Goal: Task Accomplishment & Management: Use online tool/utility

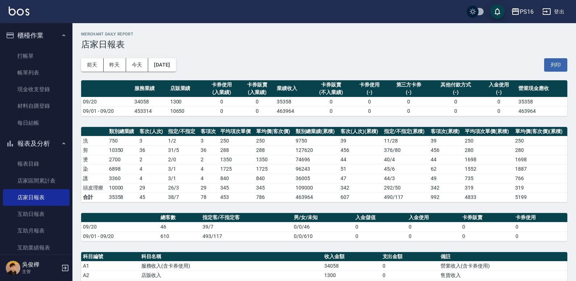
click at [19, 11] on img at bounding box center [19, 11] width 21 height 9
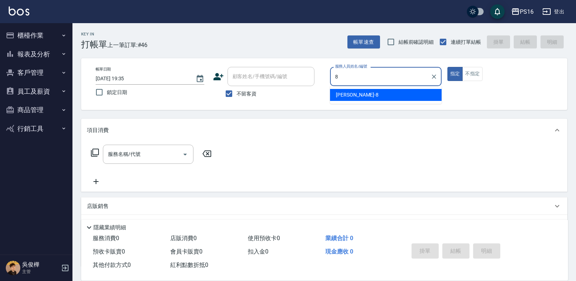
type input "簡君文-8"
type button "true"
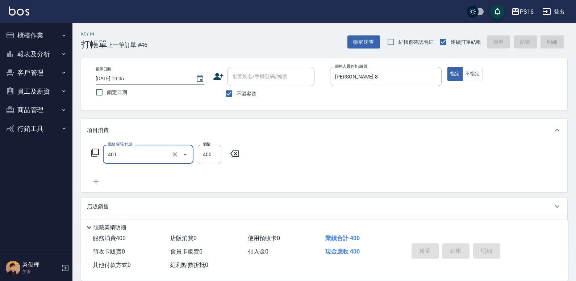
type input "401"
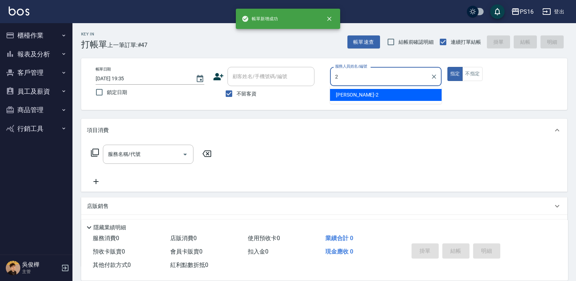
type input "張華涵-2"
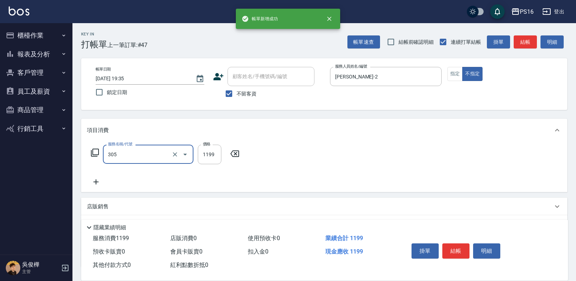
type input "燙髮(活動)(305)"
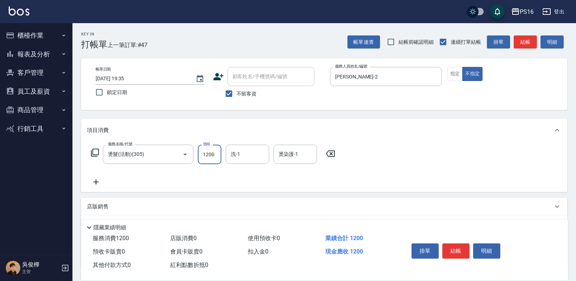
type input "1200"
type input "張華涵-2"
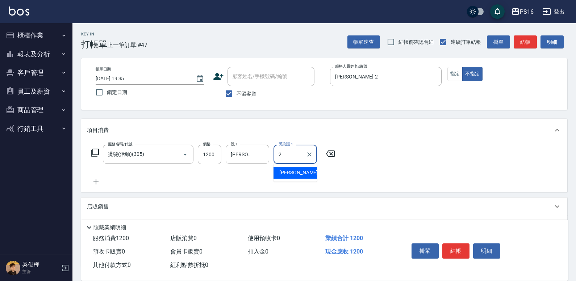
type input "張華涵-2"
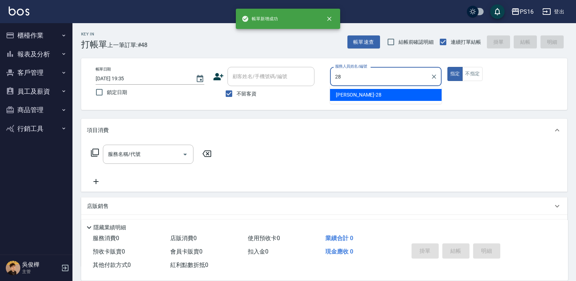
type input "吳梅倩-28"
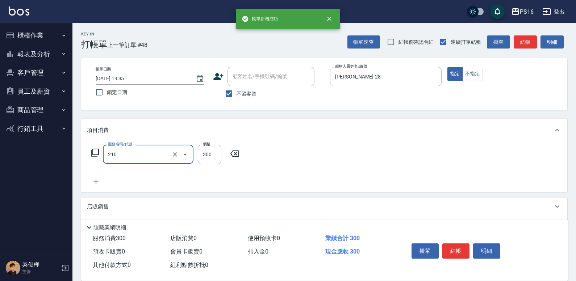
type input "歐娜洗髮精(210)"
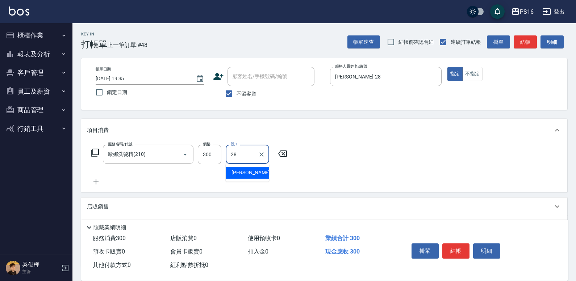
type input "吳梅倩-28"
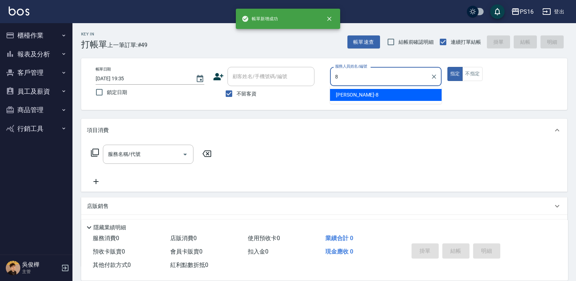
type input "簡君文-8"
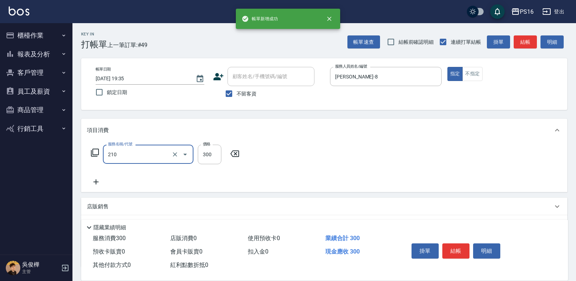
type input "歐娜洗髮精(210)"
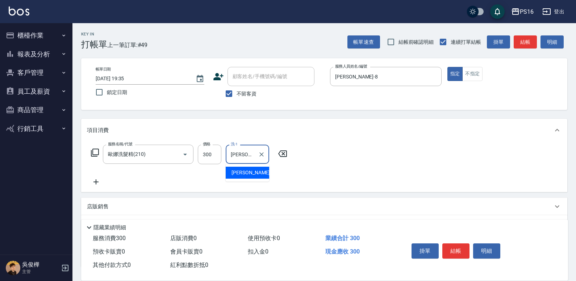
type input "程孜揚-24"
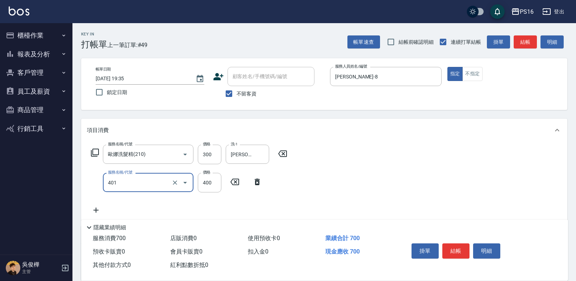
type input "剪髮(401)"
type input "250"
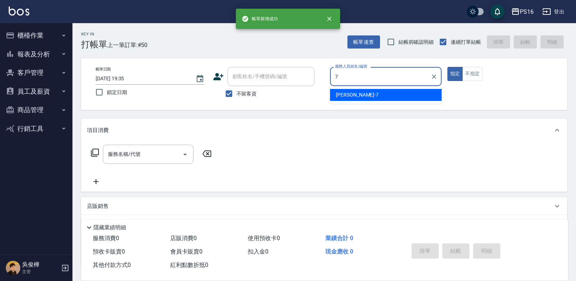
type input "張惠娟-7"
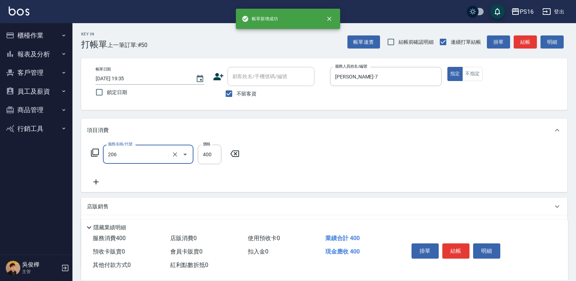
type input "健康洗(206)"
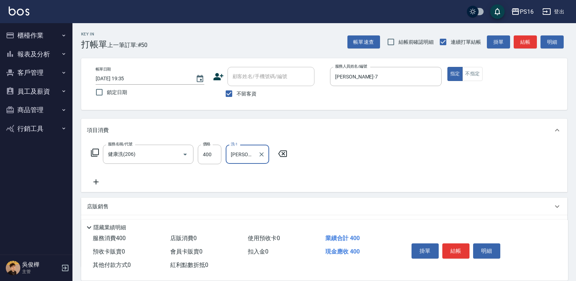
type input "程孜揚-24"
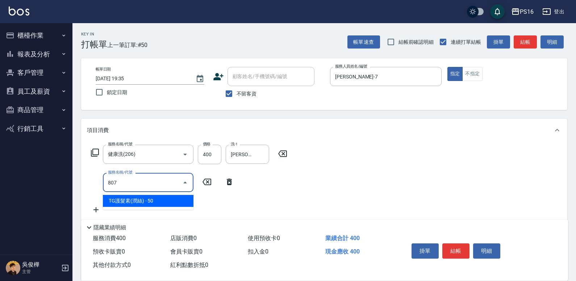
type input "TG護髮素(潤絲)(807)"
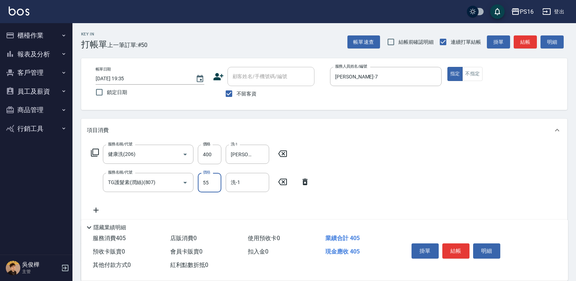
type input "55"
type input "程孜揚-24"
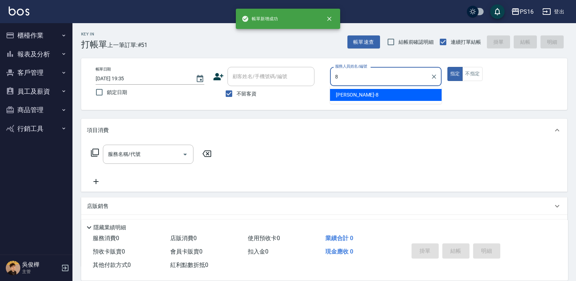
type input "簡君文-8"
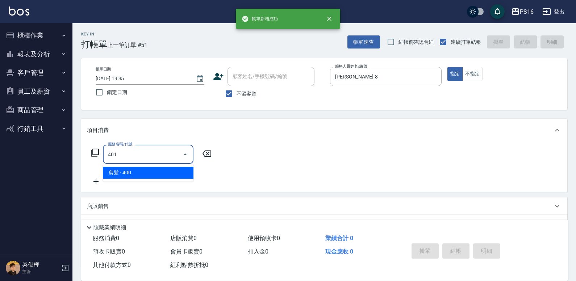
type input "剪髮(401)"
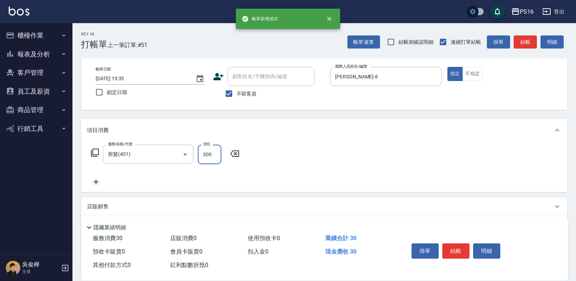
type input "300"
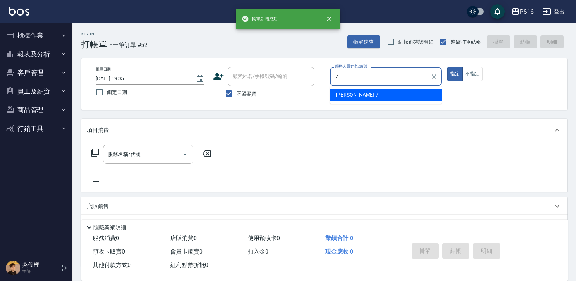
type input "張惠娟-7"
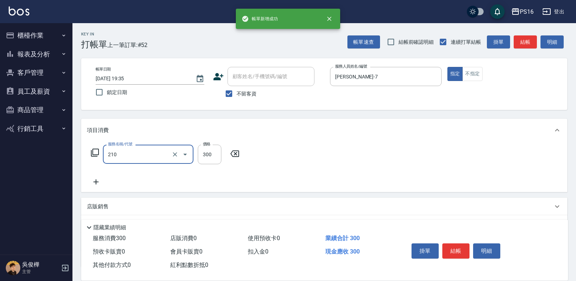
type input "歐娜洗髮精(210)"
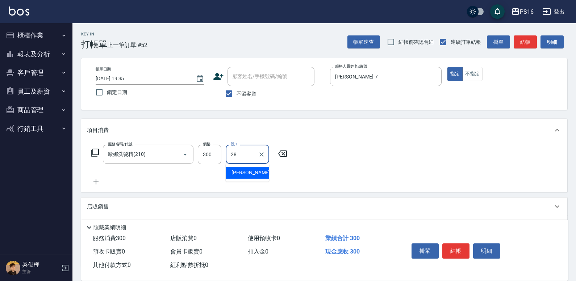
type input "吳梅倩-28"
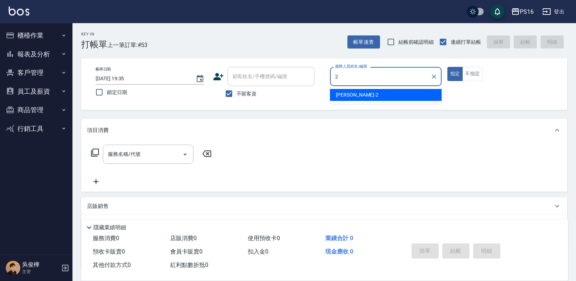
type input "張華涵-2"
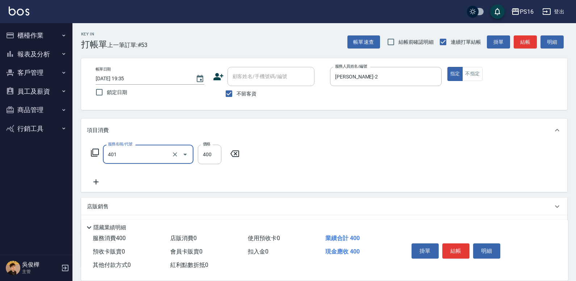
type input "剪髮(401)"
type input "250"
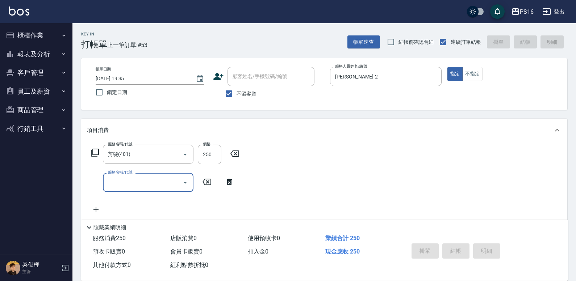
type input "2025/09/20 19:52"
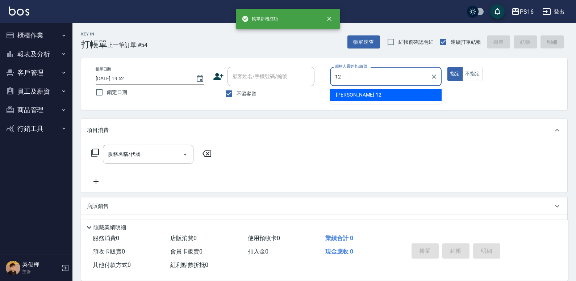
type input "林俞萱-12"
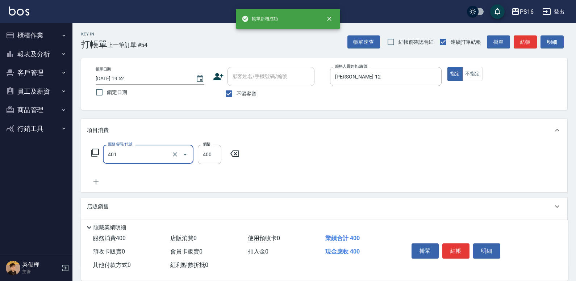
type input "剪髮(401)"
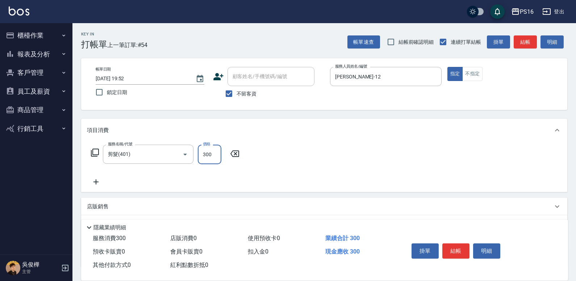
type input "300"
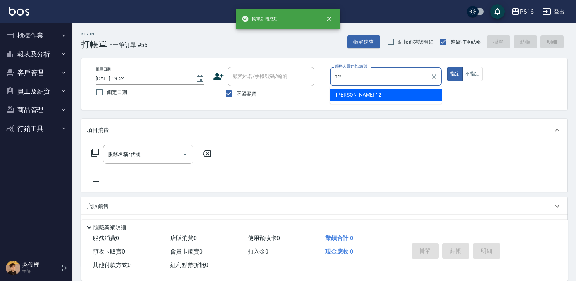
type input "林俞萱-12"
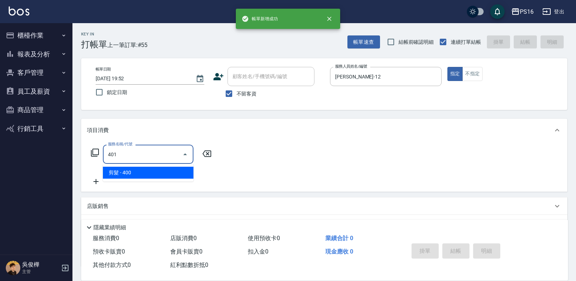
type input "剪髮(401)"
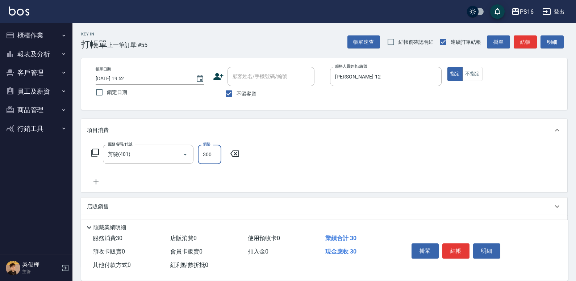
type input "300"
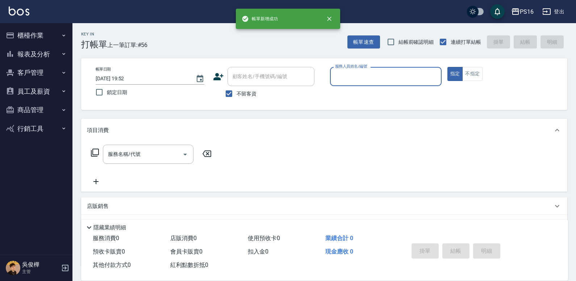
click at [41, 32] on button "櫃檯作業" at bounding box center [36, 35] width 67 height 19
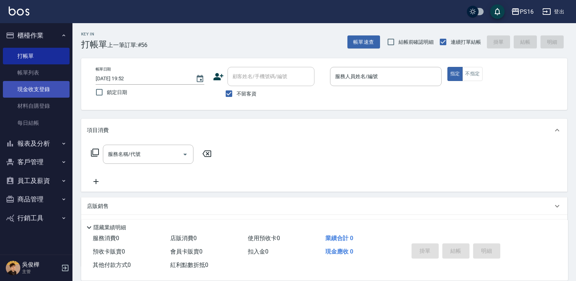
click at [49, 92] on link "現金收支登錄" at bounding box center [36, 89] width 67 height 17
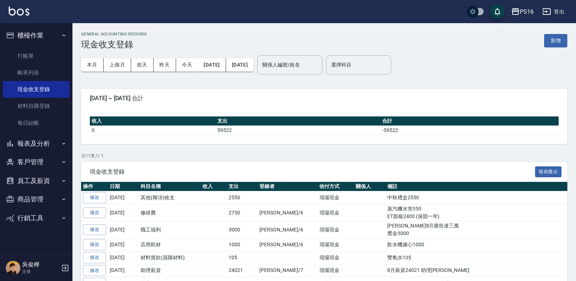
click at [561, 41] on button "新增" at bounding box center [555, 40] width 23 height 13
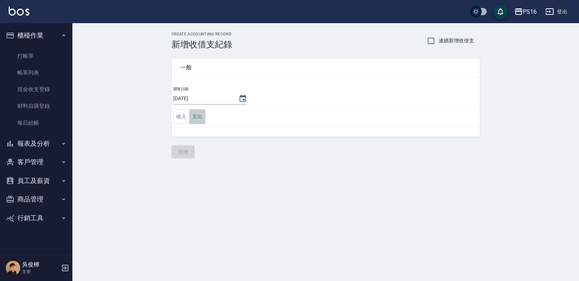
click at [197, 116] on button "支出" at bounding box center [197, 116] width 16 height 15
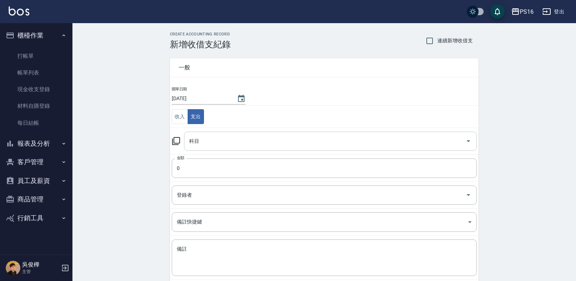
click at [238, 139] on input "科目" at bounding box center [324, 141] width 275 height 13
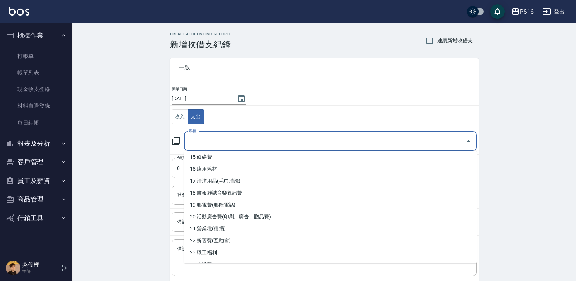
scroll to position [347, 0]
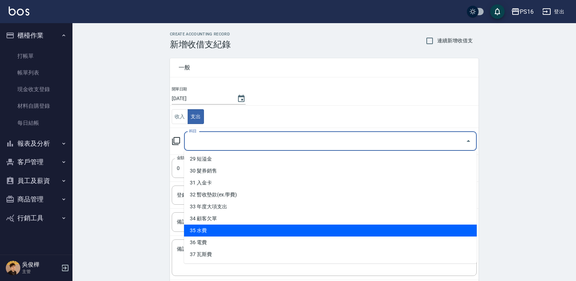
click at [416, 229] on li "35 水費" at bounding box center [330, 231] width 293 height 12
type input "35 水費"
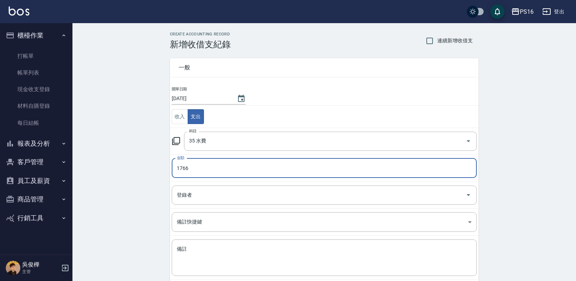
type input "1766"
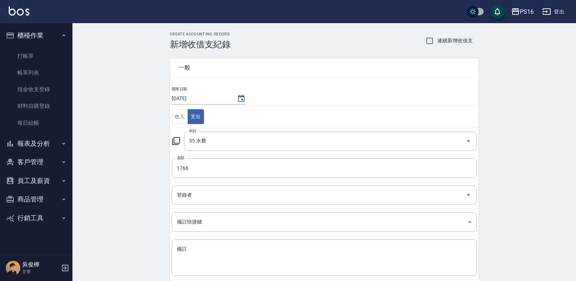
click at [377, 184] on td "登錄者 登錄者" at bounding box center [324, 195] width 309 height 27
click at [346, 183] on td "登錄者 登錄者" at bounding box center [324, 195] width 309 height 27
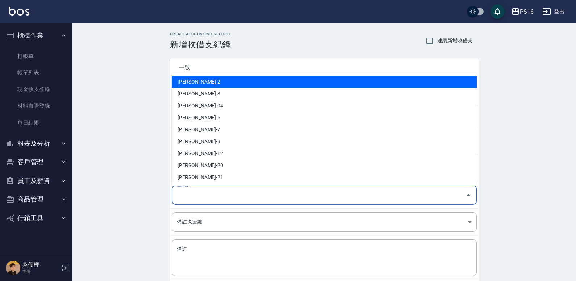
click at [350, 194] on input "登錄者" at bounding box center [319, 195] width 288 height 13
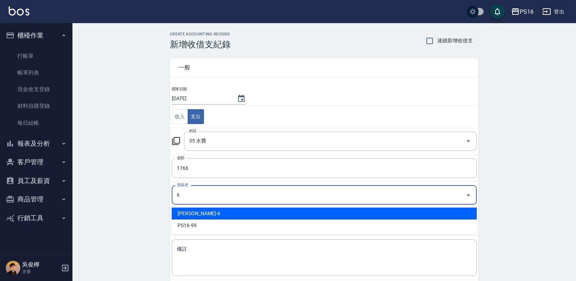
type input "吳俊樺-6"
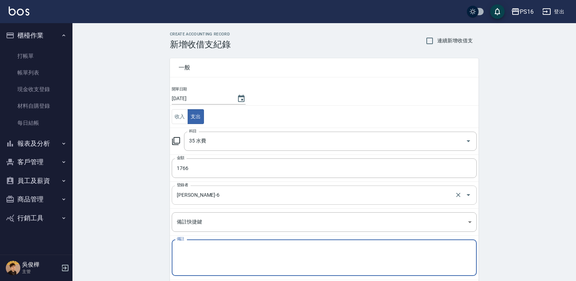
type textarea "f"
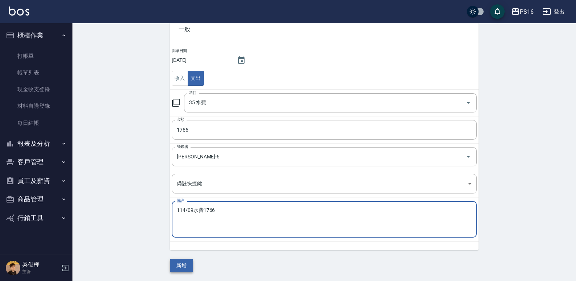
type textarea "114/09水費1766"
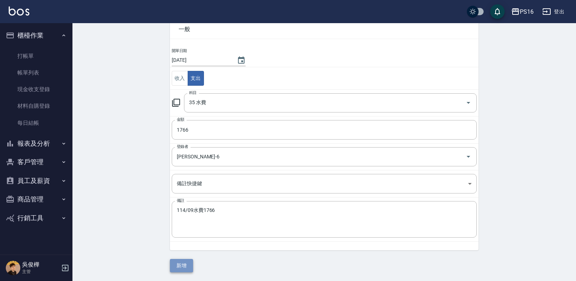
click at [184, 266] on button "新增" at bounding box center [181, 265] width 23 height 13
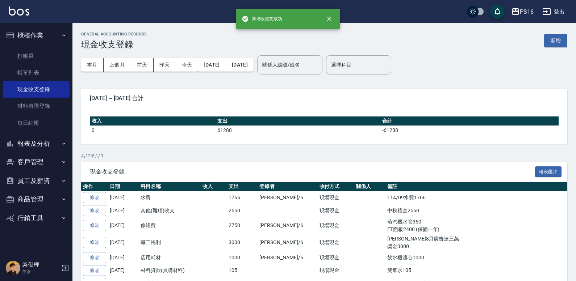
scroll to position [0, 0]
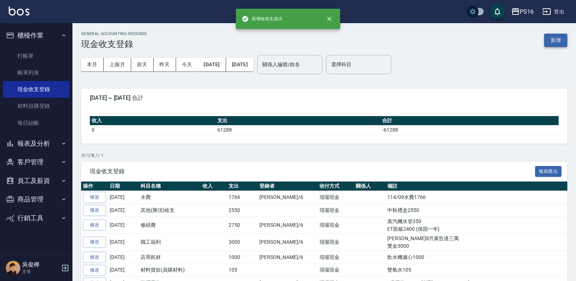
click at [561, 39] on button "新增" at bounding box center [555, 40] width 23 height 13
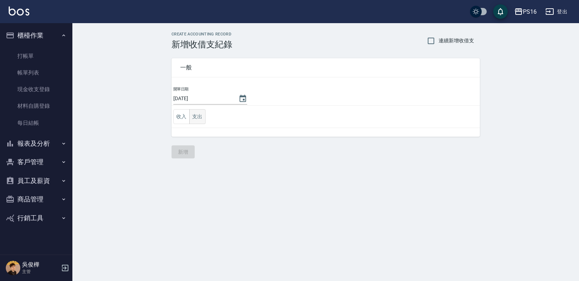
click at [197, 120] on button "支出" at bounding box center [197, 116] width 16 height 15
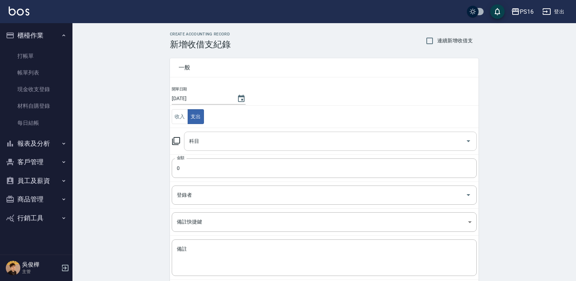
click at [383, 151] on div "科目" at bounding box center [330, 141] width 293 height 19
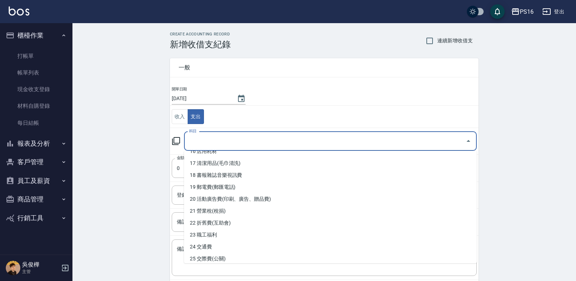
scroll to position [197, 0]
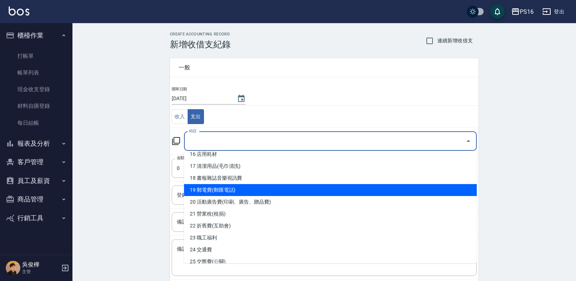
click at [435, 185] on li "19 郵電費(郵匯電話)" at bounding box center [330, 190] width 293 height 12
type input "19 郵電費(郵匯電話)"
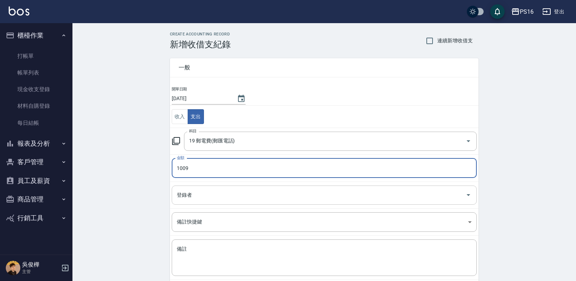
type input "1009"
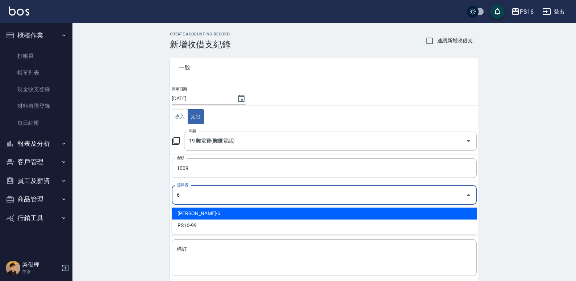
type input "吳俊樺-6"
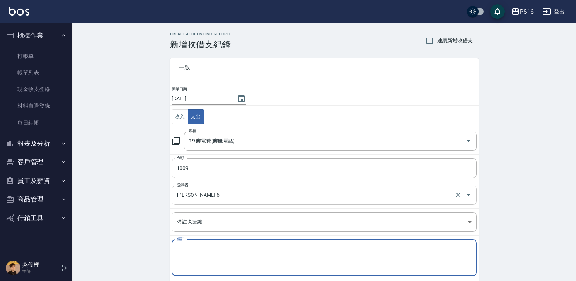
type textarea "g"
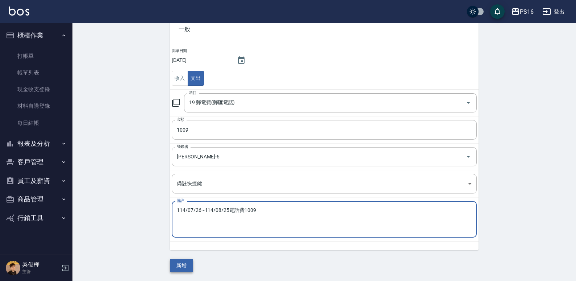
type textarea "114/07/26~114/08/25電話費1009"
click at [178, 263] on button "新增" at bounding box center [181, 265] width 23 height 13
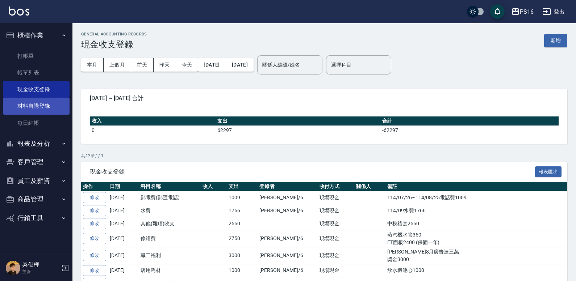
click at [45, 110] on link "材料自購登錄" at bounding box center [36, 106] width 67 height 17
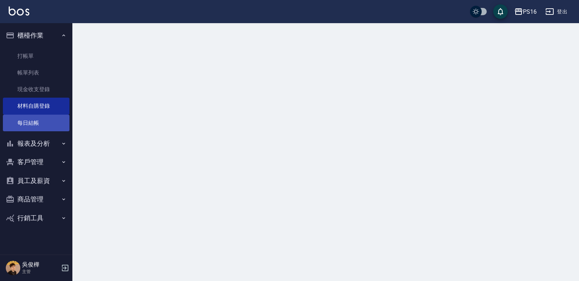
click at [55, 122] on link "每日結帳" at bounding box center [36, 123] width 67 height 17
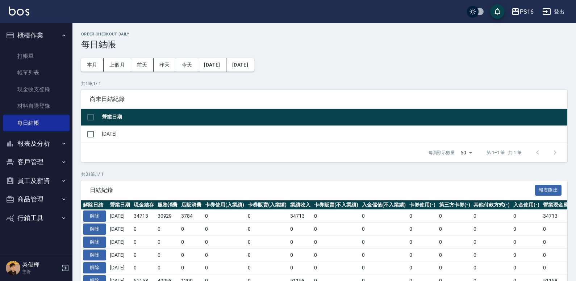
click at [110, 138] on td "[DATE]" at bounding box center [333, 134] width 467 height 17
click at [99, 132] on td at bounding box center [90, 134] width 19 height 17
drag, startPoint x: 93, startPoint y: 133, endPoint x: 97, endPoint y: 134, distance: 3.7
click at [93, 133] on input "checkbox" at bounding box center [90, 134] width 15 height 15
checkbox input "true"
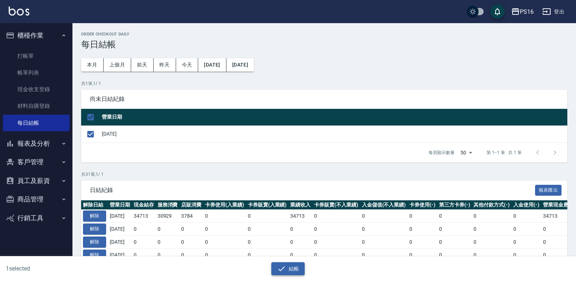
click at [289, 265] on button "結帳" at bounding box center [288, 269] width 34 height 13
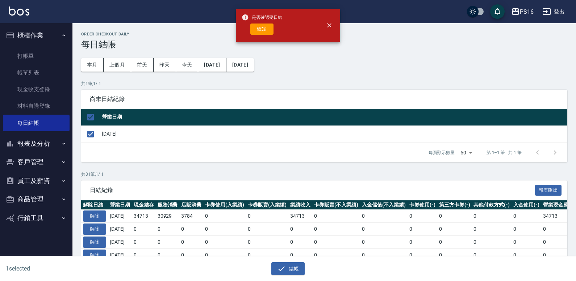
click at [260, 31] on button "確定" at bounding box center [261, 29] width 23 height 11
checkbox input "false"
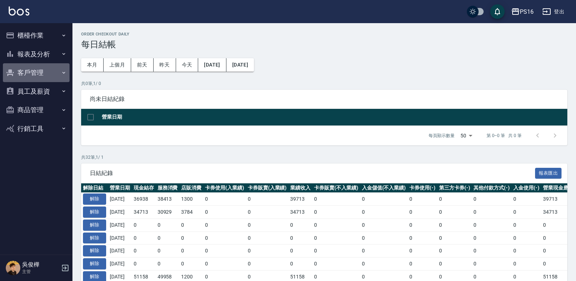
click at [39, 69] on button "客戶管理" at bounding box center [36, 72] width 67 height 19
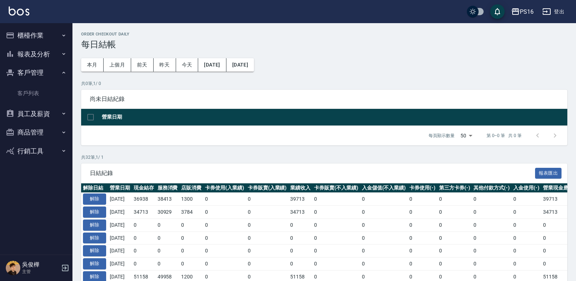
click at [40, 51] on button "報表及分析" at bounding box center [36, 54] width 67 height 19
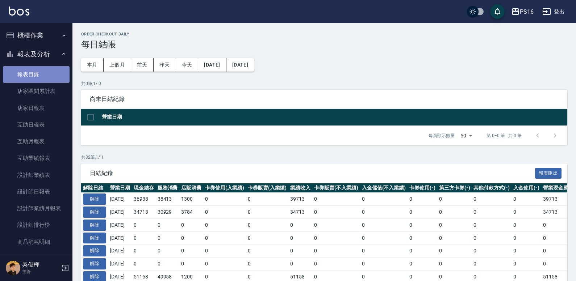
click at [46, 73] on link "報表目錄" at bounding box center [36, 74] width 67 height 17
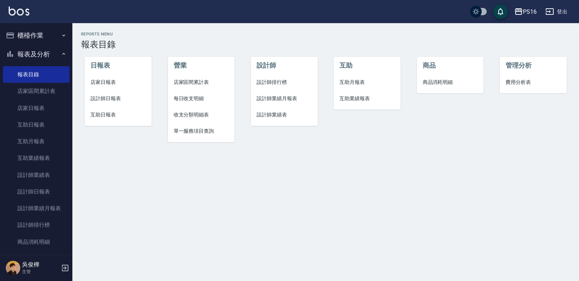
click at [106, 83] on span "店家日報表" at bounding box center [118, 83] width 55 height 8
click at [108, 95] on li "設計師日報表" at bounding box center [118, 99] width 67 height 16
click at [112, 113] on span "互助日報表" at bounding box center [118, 115] width 55 height 8
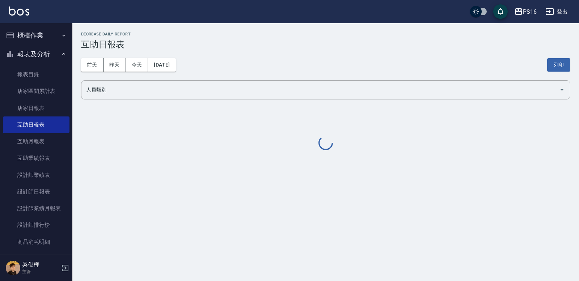
click at [123, 90] on input "人員類別" at bounding box center [320, 90] width 472 height 13
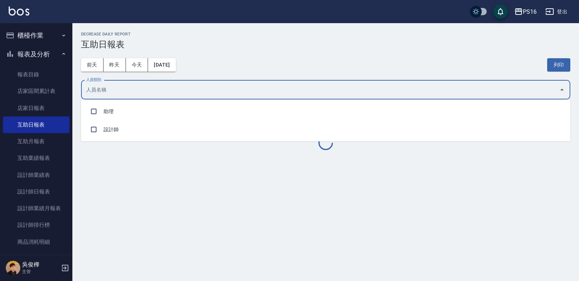
click at [136, 113] on li "助理" at bounding box center [326, 111] width 490 height 18
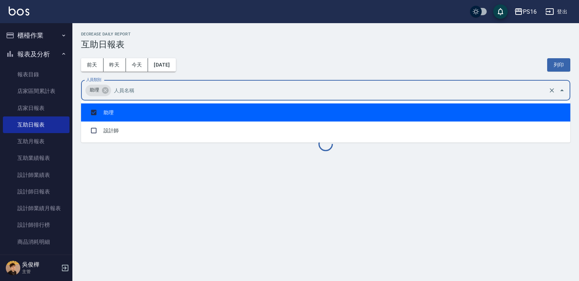
checkbox input "true"
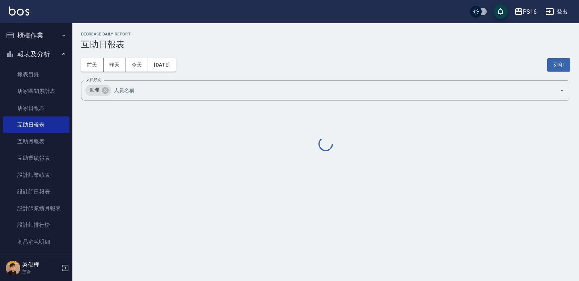
drag, startPoint x: 312, startPoint y: 47, endPoint x: 336, endPoint y: 48, distance: 23.9
click at [319, 47] on h3 "互助日報表" at bounding box center [326, 44] width 490 height 10
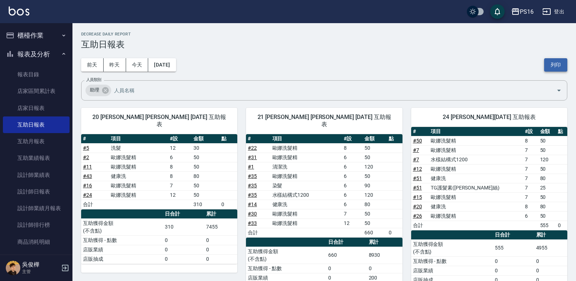
click at [560, 64] on button "列印" at bounding box center [555, 64] width 23 height 13
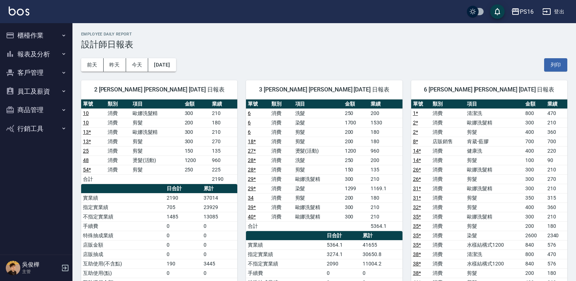
drag, startPoint x: 563, startPoint y: 61, endPoint x: 445, endPoint y: 224, distance: 201.2
click at [563, 62] on button "列印" at bounding box center [555, 64] width 23 height 13
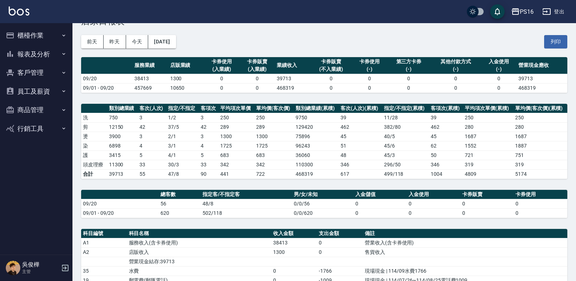
scroll to position [6, 0]
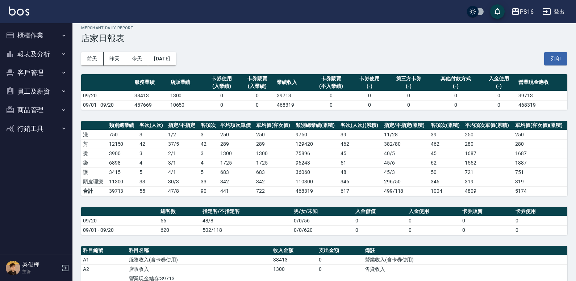
click at [571, 60] on div "PS16 [DATE] 店家日報表 列印時間： [DATE][PHONE_NUMBER]:54 Merchant Daily Report 店家日報表 [DA…" at bounding box center [323, 221] width 503 height 408
click at [563, 58] on button "列印" at bounding box center [555, 58] width 23 height 13
